Goal: Book appointment/travel/reservation

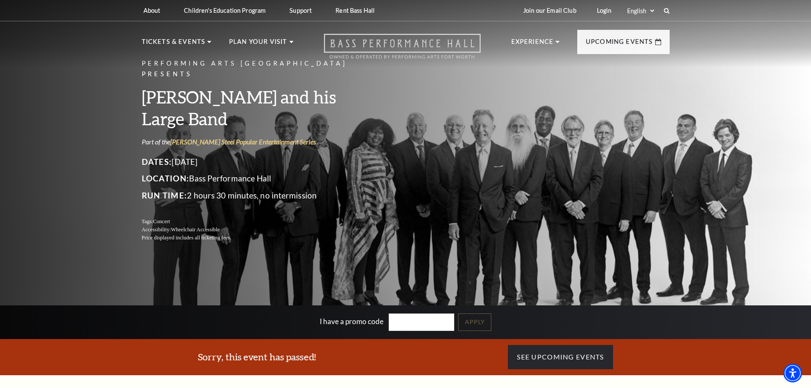
click at [379, 44] on icon "Open this option" at bounding box center [402, 46] width 157 height 25
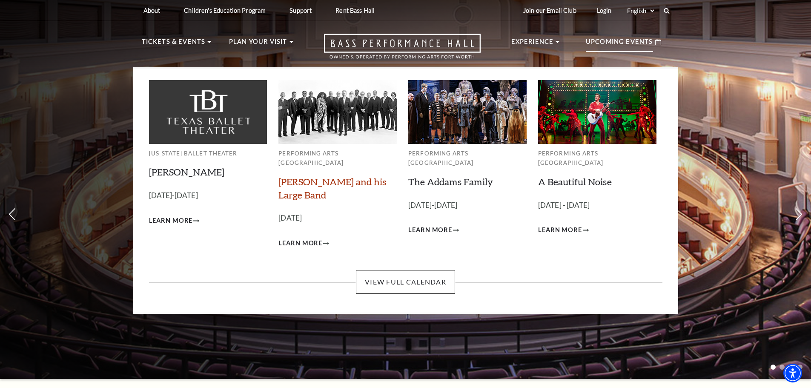
click at [322, 176] on link "[PERSON_NAME] and his Large Band" at bounding box center [332, 188] width 108 height 25
